Goal: Task Accomplishment & Management: Complete application form

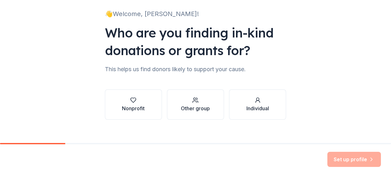
scroll to position [48, 0]
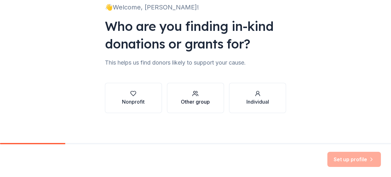
click at [190, 103] on div "Other group" at bounding box center [195, 102] width 29 height 8
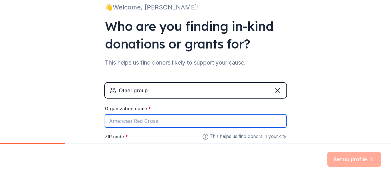
click at [128, 122] on input "Organization name *" at bounding box center [196, 120] width 182 height 13
type input "Centertown Volunteer Fire and rescue"
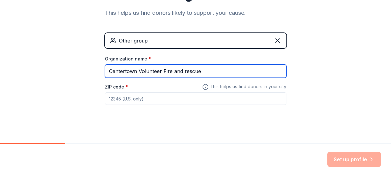
scroll to position [102, 0]
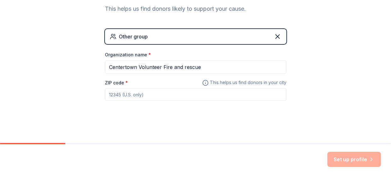
click at [122, 93] on input "ZIP code *" at bounding box center [196, 94] width 182 height 13
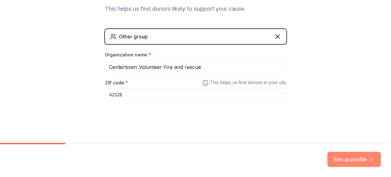
type input "42328"
click at [359, 160] on button "Set up profile" at bounding box center [354, 159] width 54 height 15
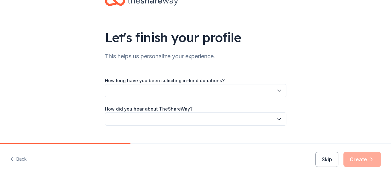
scroll to position [27, 0]
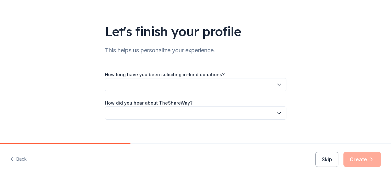
click at [177, 88] on button "button" at bounding box center [196, 84] width 182 height 13
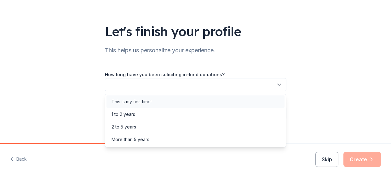
click at [126, 102] on div "This is my first time!" at bounding box center [132, 102] width 40 height 8
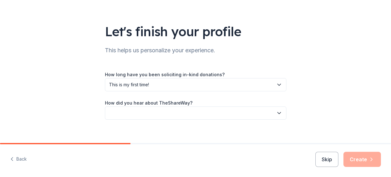
click at [150, 114] on button "button" at bounding box center [196, 113] width 182 height 13
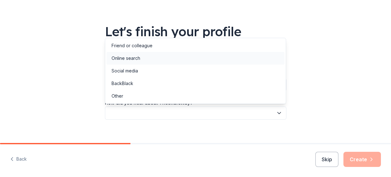
click at [123, 61] on div "Online search" at bounding box center [126, 59] width 29 height 8
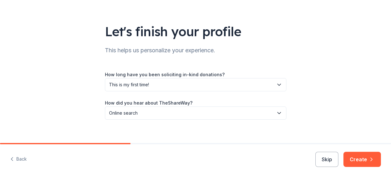
scroll to position [34, 0]
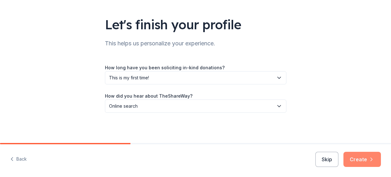
click at [369, 156] on icon "button" at bounding box center [371, 159] width 6 height 6
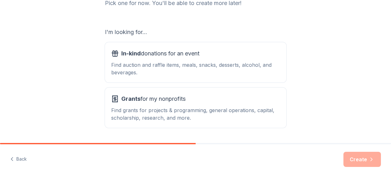
scroll to position [93, 0]
click at [134, 63] on div "Find auction and raffle items, meals, snacks, desserts, alcohol, and beverages." at bounding box center [195, 68] width 169 height 15
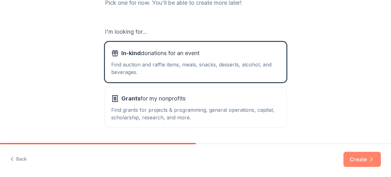
click at [354, 159] on button "Create" at bounding box center [363, 159] width 38 height 15
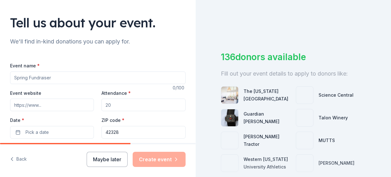
scroll to position [34, 0]
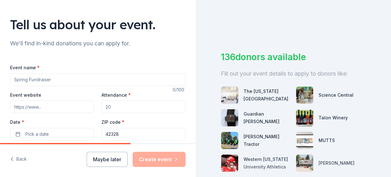
click at [50, 81] on input "Event name *" at bounding box center [98, 79] width 176 height 13
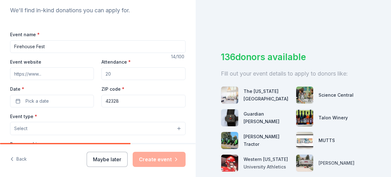
scroll to position [68, 0]
type input "Firehouse Fest"
click at [20, 102] on button "Pick a date" at bounding box center [52, 101] width 84 height 13
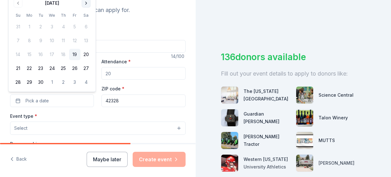
click at [86, 7] on button "Go to next month" at bounding box center [86, 3] width 9 height 9
click at [87, 71] on button "25" at bounding box center [85, 68] width 11 height 11
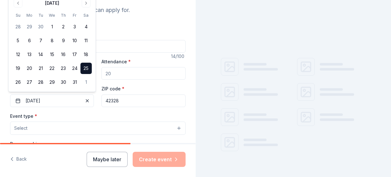
click at [82, 69] on button "25" at bounding box center [85, 68] width 11 height 11
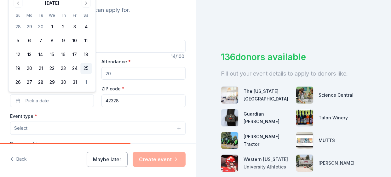
click at [88, 71] on button "25" at bounding box center [85, 68] width 11 height 11
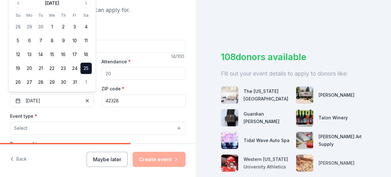
click at [75, 122] on button "Select" at bounding box center [98, 128] width 176 height 13
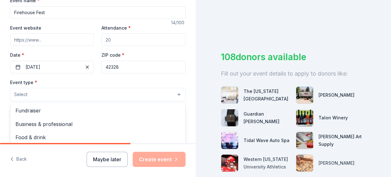
scroll to position [102, 0]
click at [25, 94] on span "Select" at bounding box center [20, 94] width 13 height 8
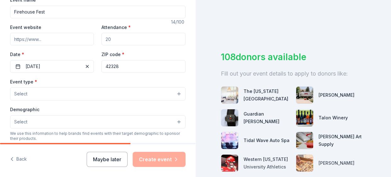
click at [25, 94] on span "Select" at bounding box center [20, 94] width 13 height 8
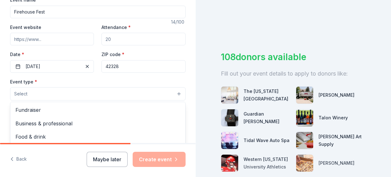
click at [24, 112] on span "Fundraiser" at bounding box center [97, 110] width 165 height 8
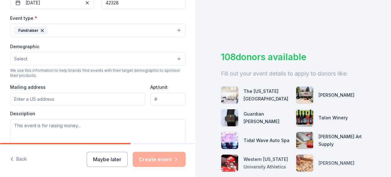
scroll to position [166, 0]
click at [23, 97] on input "Mailing address" at bounding box center [77, 98] width 135 height 13
click at [46, 53] on button "Select" at bounding box center [98, 58] width 176 height 13
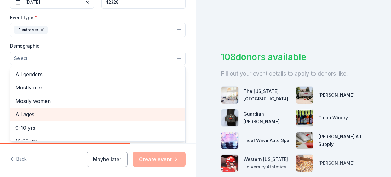
click at [21, 116] on span "All ages" at bounding box center [97, 114] width 165 height 8
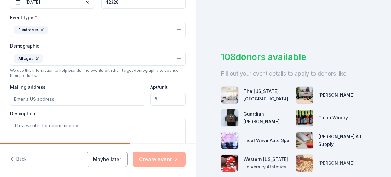
click at [25, 96] on input "Mailing address" at bounding box center [77, 99] width 135 height 13
type input "[STREET_ADDRESS]"
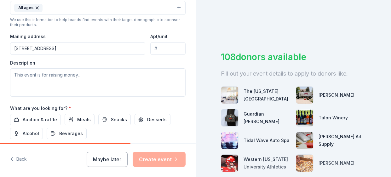
scroll to position [217, 0]
click at [36, 116] on span "Auction & raffle" at bounding box center [40, 120] width 34 height 8
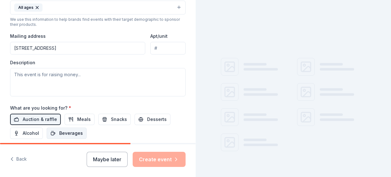
click at [66, 132] on span "Beverages" at bounding box center [71, 134] width 24 height 8
click at [77, 120] on button "Meals" at bounding box center [80, 119] width 30 height 11
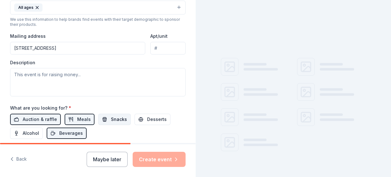
click at [111, 117] on span "Snacks" at bounding box center [119, 120] width 16 height 8
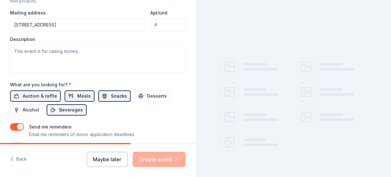
scroll to position [244, 0]
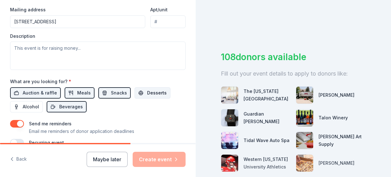
click at [150, 95] on button "Desserts" at bounding box center [153, 92] width 36 height 11
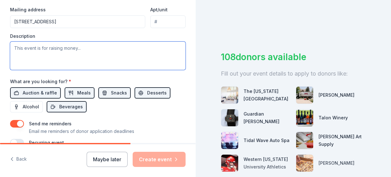
click at [90, 45] on textarea at bounding box center [98, 56] width 176 height 28
click at [88, 53] on textarea at bounding box center [98, 56] width 176 height 28
click at [92, 49] on textarea at bounding box center [98, 56] width 176 height 28
click at [84, 48] on textarea at bounding box center [98, 56] width 176 height 28
click at [86, 48] on textarea "This event is raising money" at bounding box center [98, 56] width 176 height 28
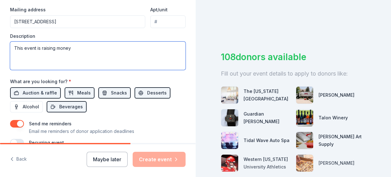
paste textarea "<img src="[URL][DOMAIN_NAME]"/>"
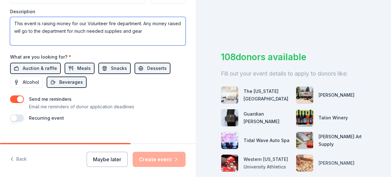
scroll to position [275, 0]
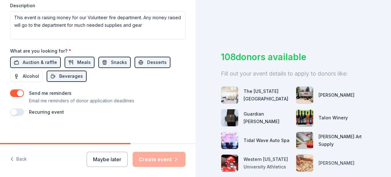
click at [18, 113] on button "button" at bounding box center [17, 112] width 14 height 8
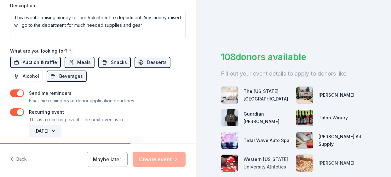
click at [60, 132] on button "[DATE]" at bounding box center [45, 131] width 32 height 13
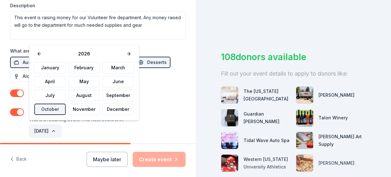
click at [60, 128] on button "[DATE]" at bounding box center [45, 131] width 32 height 13
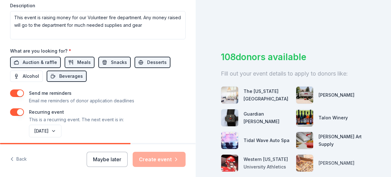
click at [155, 163] on div "Maybe later Create event" at bounding box center [136, 159] width 99 height 15
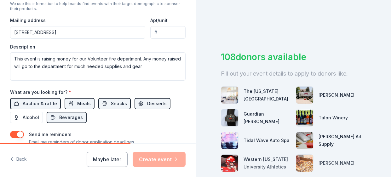
scroll to position [233, 0]
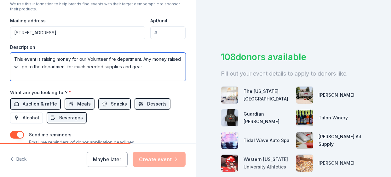
click at [150, 66] on textarea "This event is raising money for our Volunteer fire department. Any money raised…" at bounding box center [98, 67] width 176 height 28
click at [49, 76] on textarea "This event is raising money for our Volunteer fire department. Any money raised…" at bounding box center [98, 67] width 176 height 28
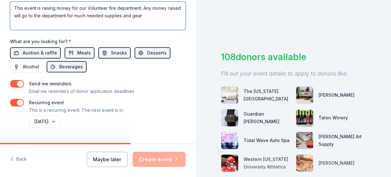
scroll to position [283, 0]
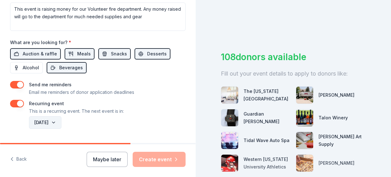
click at [58, 122] on button "[DATE]" at bounding box center [45, 122] width 32 height 13
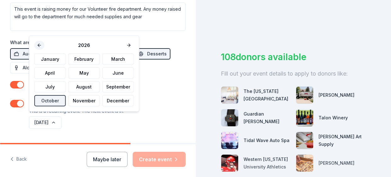
click at [41, 49] on button at bounding box center [39, 45] width 10 height 9
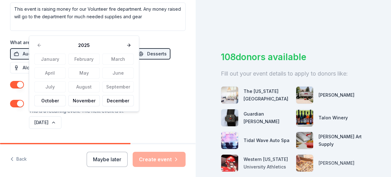
click at [39, 48] on div "2025" at bounding box center [84, 45] width 100 height 9
click at [45, 104] on button "October" at bounding box center [50, 100] width 32 height 11
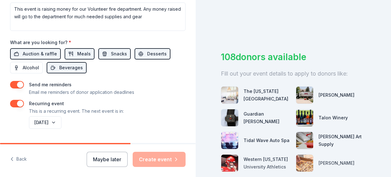
click at [150, 161] on div "Maybe later Create event" at bounding box center [136, 159] width 99 height 15
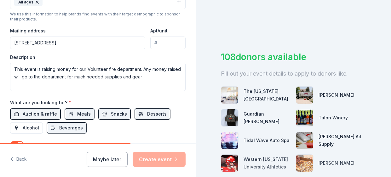
scroll to position [223, 0]
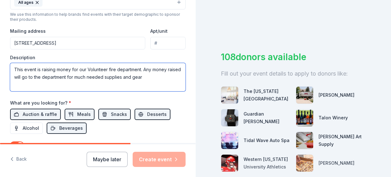
click at [149, 77] on textarea "This event is raising money for our Volunteer fire department. Any money raised…" at bounding box center [98, 77] width 176 height 28
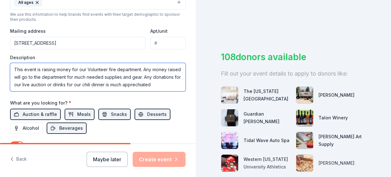
type textarea "This event is raising money for our Volunteer fire department. Any money raised…"
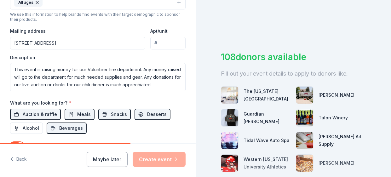
click at [93, 130] on div "Auction & raffle Meals Snacks Desserts Alcohol Beverages" at bounding box center [98, 121] width 176 height 25
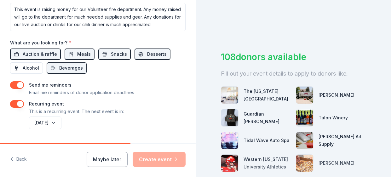
scroll to position [284, 0]
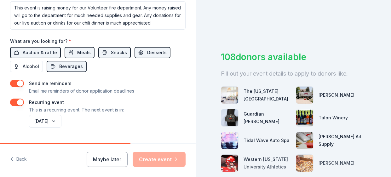
click at [19, 101] on button "button" at bounding box center [17, 103] width 14 height 8
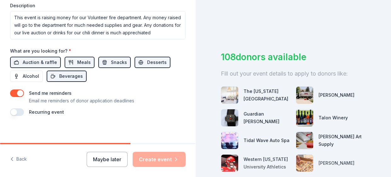
click at [19, 92] on button "button" at bounding box center [17, 94] width 14 height 8
click at [13, 91] on button "button" at bounding box center [17, 94] width 14 height 8
click at [18, 111] on button "button" at bounding box center [17, 112] width 14 height 8
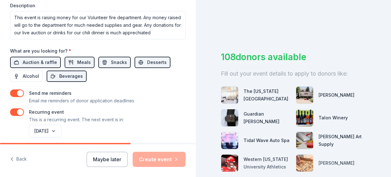
scroll to position [297, 0]
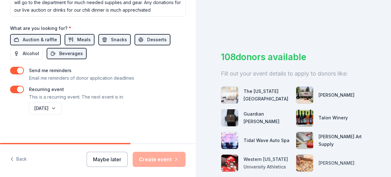
click at [155, 159] on div "Maybe later Create event" at bounding box center [136, 159] width 99 height 15
click at [156, 161] on div "Maybe later Create event" at bounding box center [136, 159] width 99 height 15
click at [163, 158] on div "Maybe later Create event" at bounding box center [136, 159] width 99 height 15
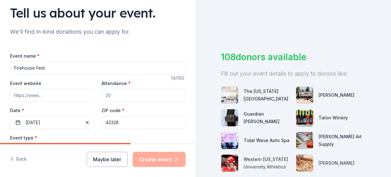
scroll to position [50, 0]
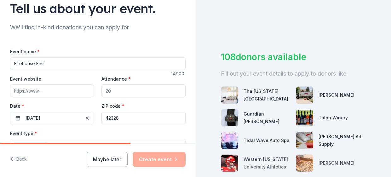
click at [25, 90] on input "Event website" at bounding box center [52, 90] width 84 height 13
click at [25, 89] on input "Event website" at bounding box center [52, 90] width 84 height 13
paste input "[URL][DOMAIN_NAME]"
type input "[URL][DOMAIN_NAME]"
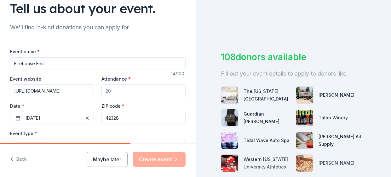
click at [62, 106] on label "Date *" at bounding box center [52, 106] width 84 height 6
click at [62, 112] on button "[DATE]" at bounding box center [52, 118] width 84 height 13
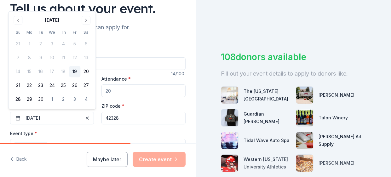
scroll to position [0, 0]
click at [55, 119] on button "[DATE]" at bounding box center [52, 118] width 84 height 13
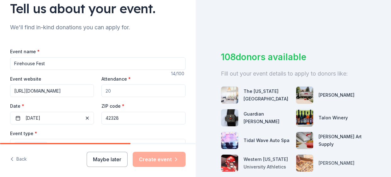
click at [45, 133] on div "Event type * Fundraiser" at bounding box center [98, 142] width 176 height 24
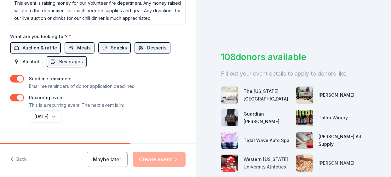
scroll to position [297, 0]
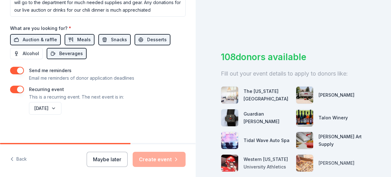
click at [169, 164] on div "Maybe later Create event" at bounding box center [136, 159] width 99 height 15
click at [166, 161] on div "Maybe later Create event" at bounding box center [136, 159] width 99 height 15
click at [164, 159] on div "Maybe later Create event" at bounding box center [136, 159] width 99 height 15
click at [161, 158] on div "Maybe later Create event" at bounding box center [136, 159] width 99 height 15
click at [101, 159] on button "Maybe later" at bounding box center [107, 159] width 41 height 15
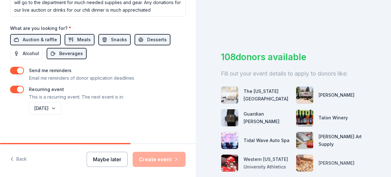
click at [98, 162] on button "Maybe later" at bounding box center [107, 159] width 41 height 15
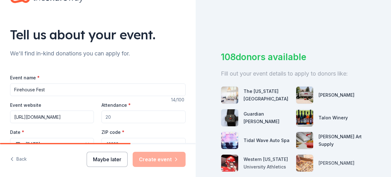
scroll to position [26, 0]
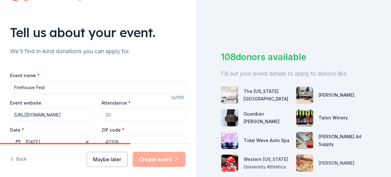
click at [115, 115] on input "Attendance *" at bounding box center [143, 114] width 84 height 13
click at [124, 115] on input "Attendance *" at bounding box center [143, 114] width 84 height 13
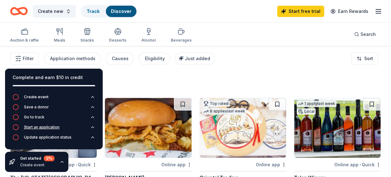
click at [18, 130] on icon "button" at bounding box center [16, 127] width 6 height 6
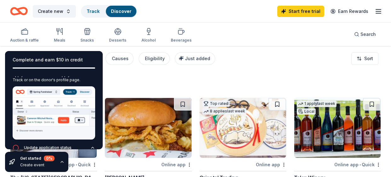
scroll to position [48, 0]
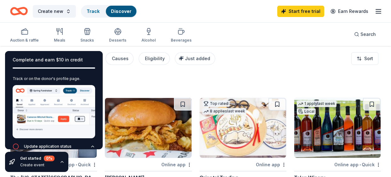
click at [39, 107] on img at bounding box center [54, 111] width 83 height 53
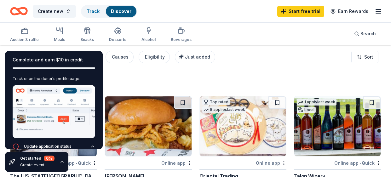
click at [123, 82] on div "262 results" at bounding box center [101, 82] width 182 height 13
click at [119, 78] on div "262 results" at bounding box center [101, 82] width 182 height 13
